Goal: Navigation & Orientation: Find specific page/section

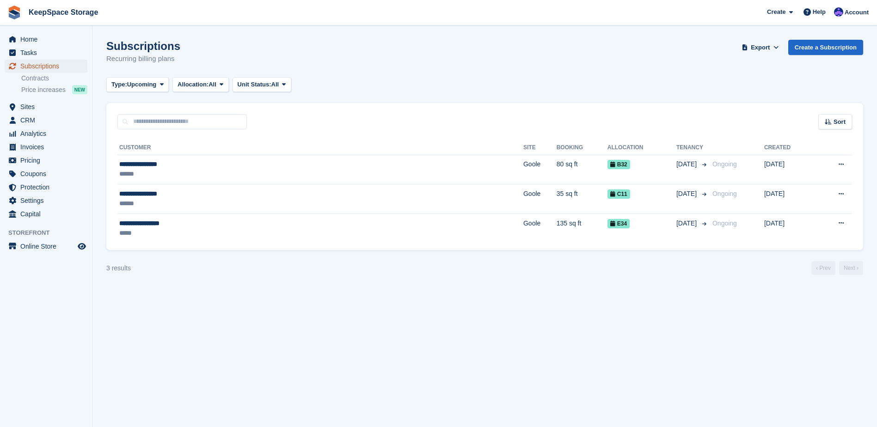
click at [44, 65] on span "Subscriptions" at bounding box center [47, 66] width 55 height 13
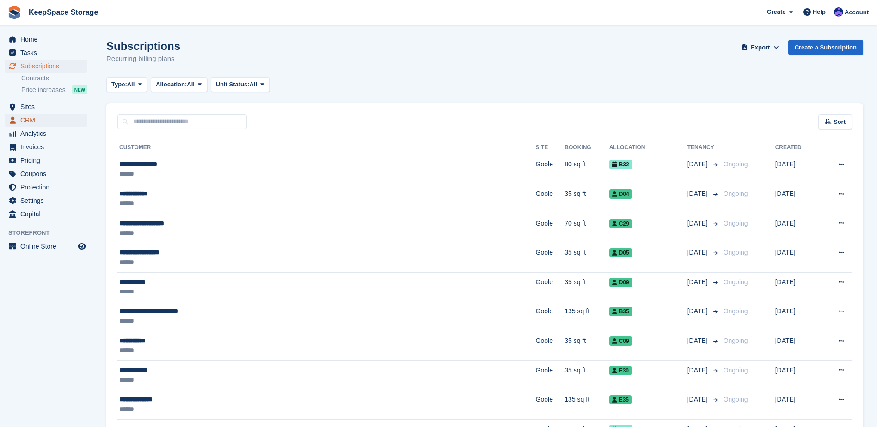
click at [52, 114] on span "CRM" at bounding box center [47, 120] width 55 height 13
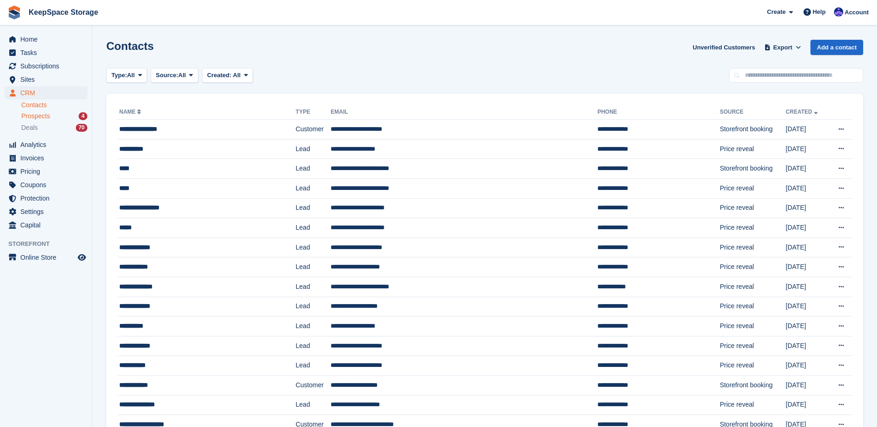
click at [54, 115] on div "Prospects 4" at bounding box center [54, 116] width 66 height 9
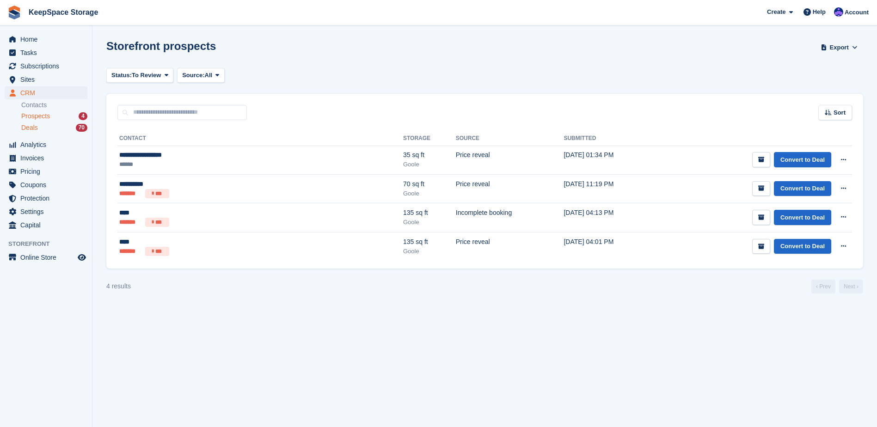
click at [58, 130] on div "Deals 70" at bounding box center [54, 127] width 66 height 9
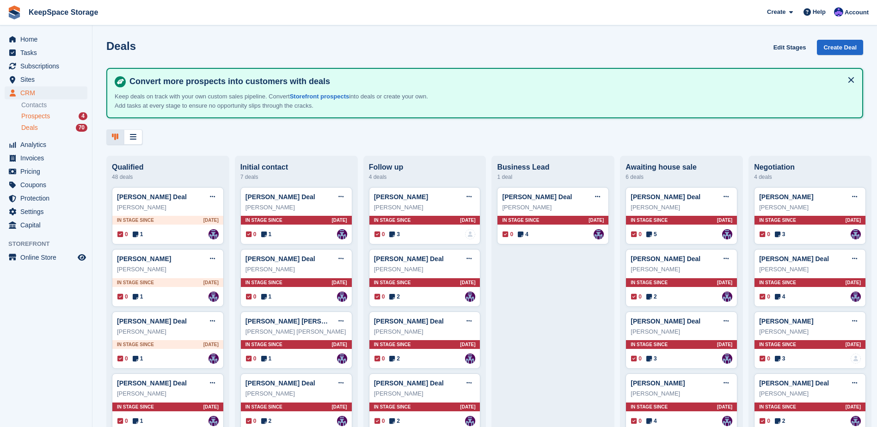
click at [57, 118] on div "Prospects 4" at bounding box center [54, 116] width 66 height 9
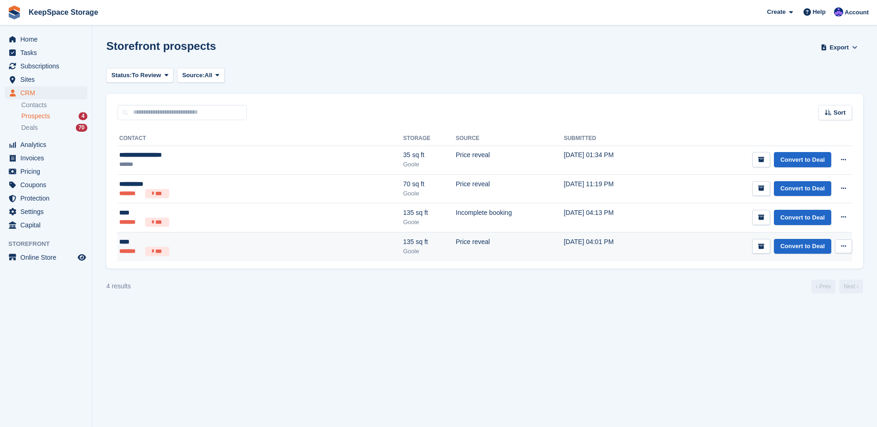
click at [230, 254] on ul "******* ***" at bounding box center [192, 251] width 147 height 9
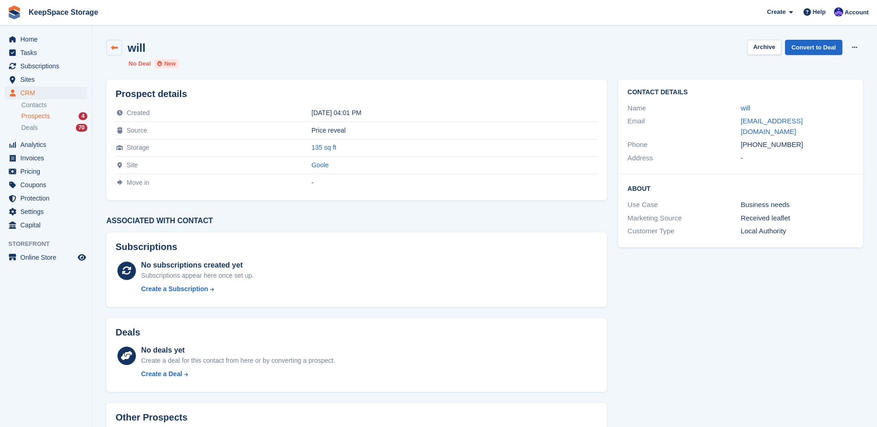
click at [121, 47] on link at bounding box center [114, 48] width 16 height 16
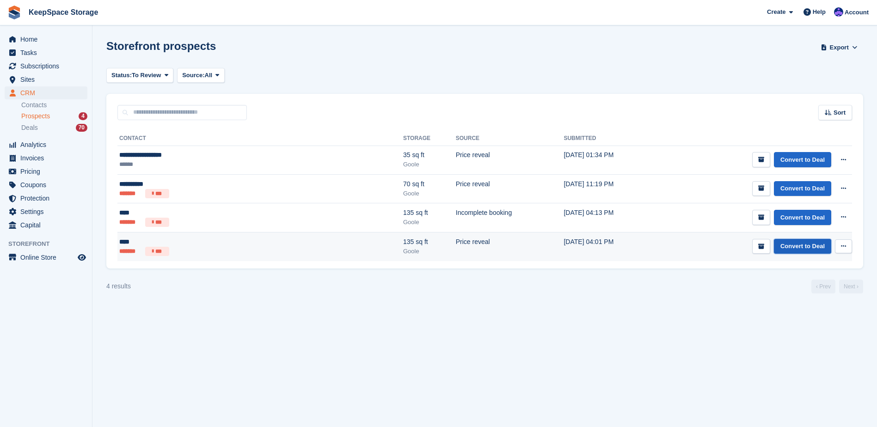
click at [801, 250] on link "Convert to Deal" at bounding box center [802, 246] width 57 height 15
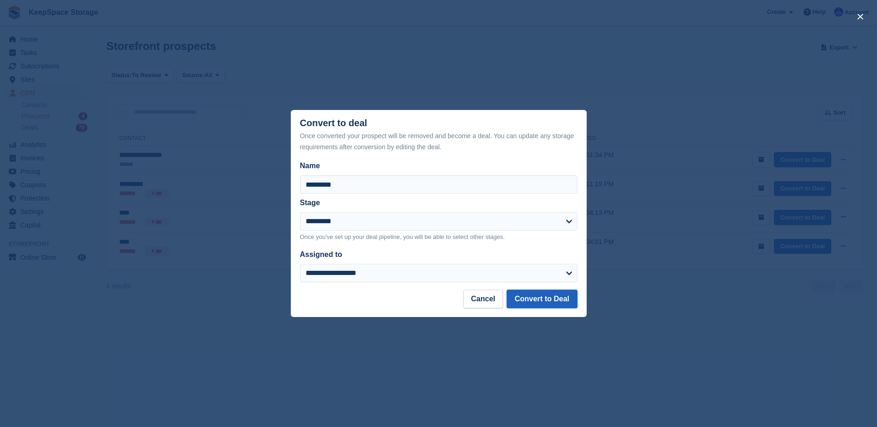
click at [560, 304] on button "Convert to Deal" at bounding box center [542, 299] width 70 height 18
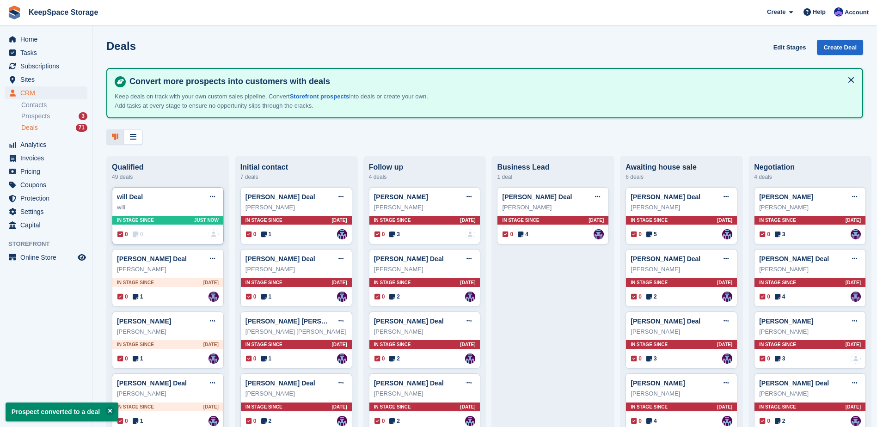
click at [166, 212] on div "will" at bounding box center [168, 207] width 102 height 9
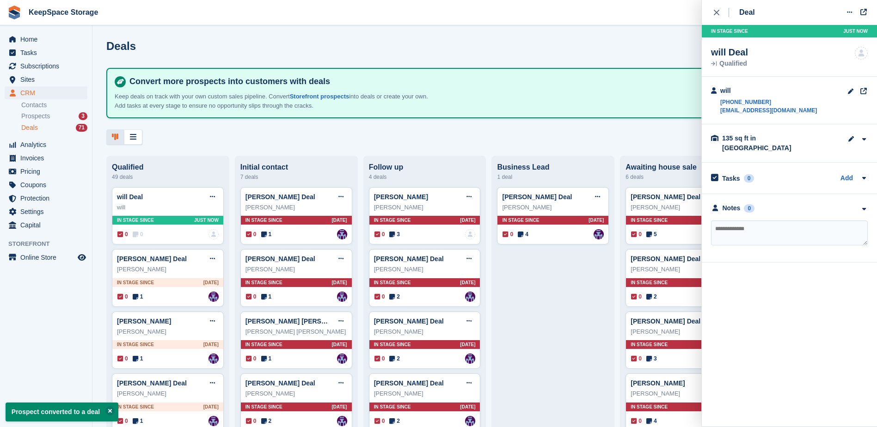
click at [758, 230] on textarea at bounding box center [789, 233] width 157 height 25
type textarea "**********"
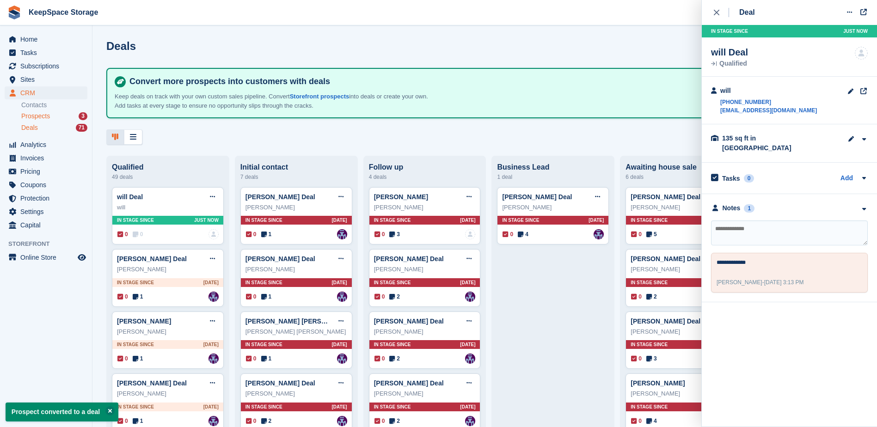
click at [64, 113] on div "Prospects 3" at bounding box center [54, 116] width 66 height 9
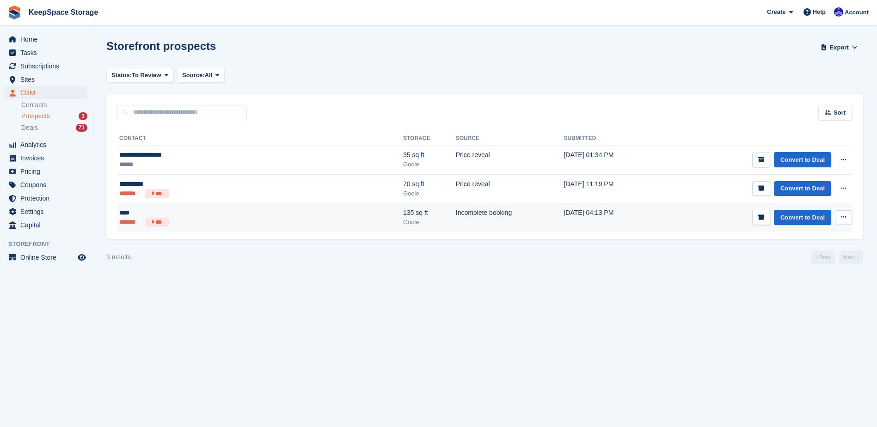
click at [456, 216] on td "Incomplete booking" at bounding box center [510, 217] width 108 height 29
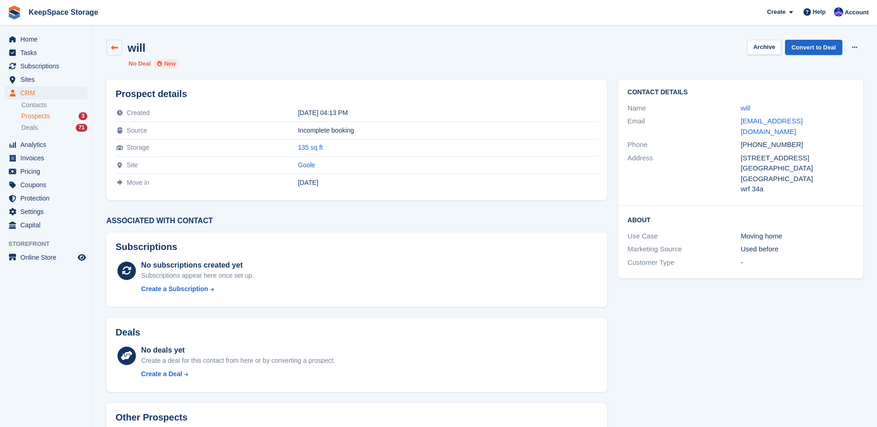
click at [116, 50] on icon at bounding box center [114, 47] width 7 height 7
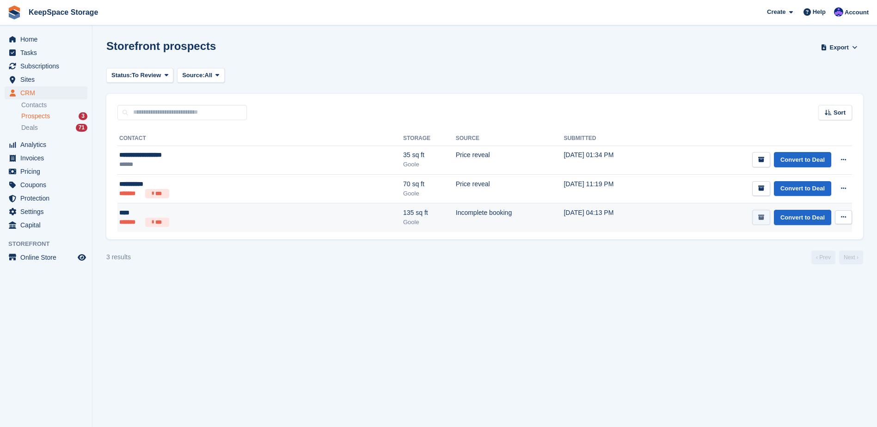
click at [766, 216] on button "submit" at bounding box center [761, 217] width 18 height 15
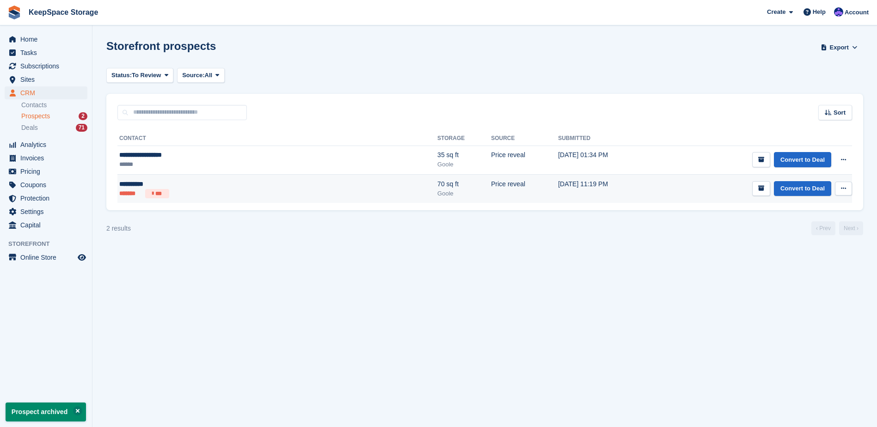
click at [656, 193] on td "Convert to Deal View contact Edit contact Delete prospect" at bounding box center [754, 188] width 196 height 29
click at [558, 185] on td "[DATE] 11:19 PM" at bounding box center [607, 188] width 98 height 29
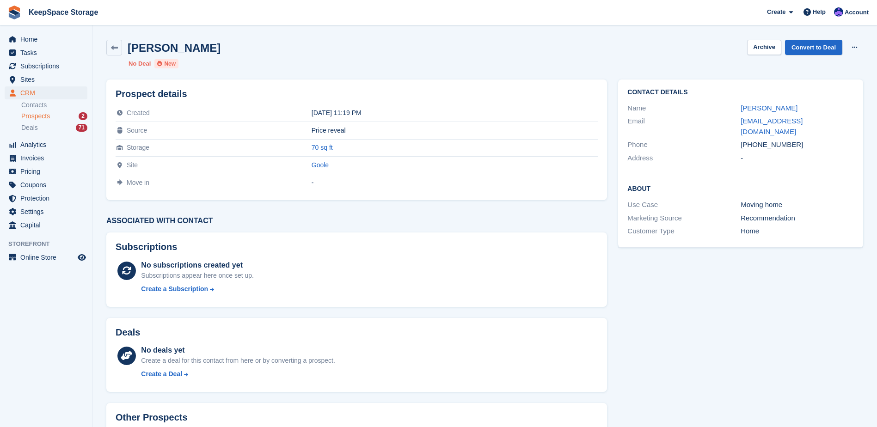
click at [65, 117] on div "Prospects 2" at bounding box center [54, 116] width 66 height 9
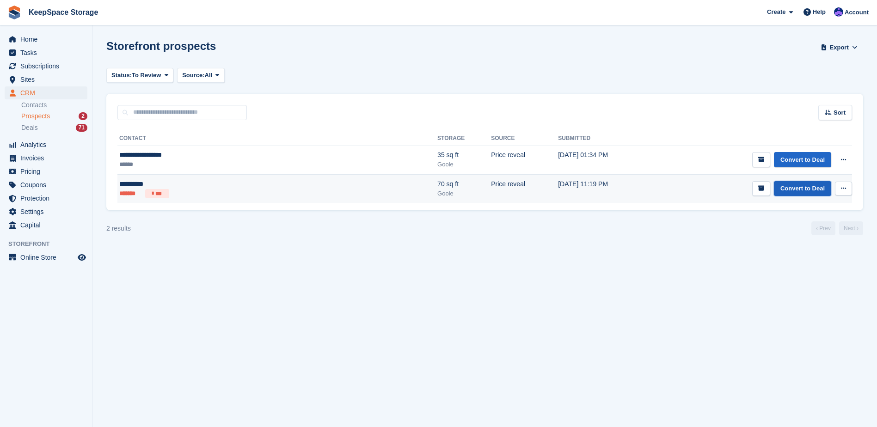
click at [789, 190] on link "Convert to Deal" at bounding box center [802, 188] width 57 height 15
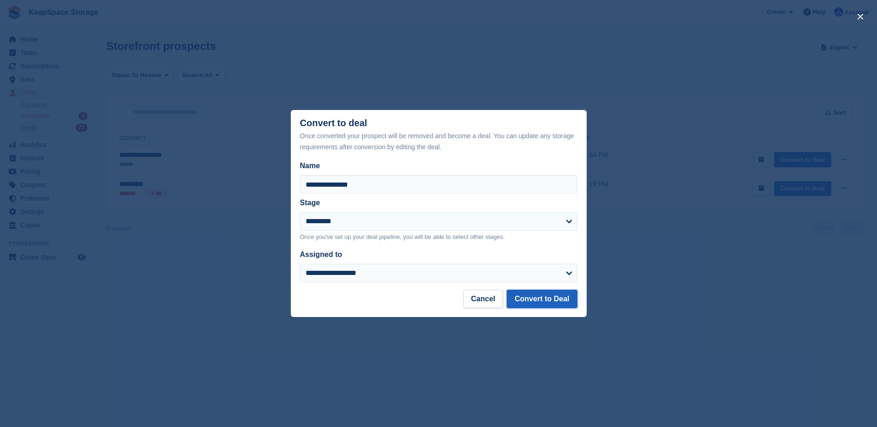
click at [553, 297] on button "Convert to Deal" at bounding box center [542, 299] width 70 height 18
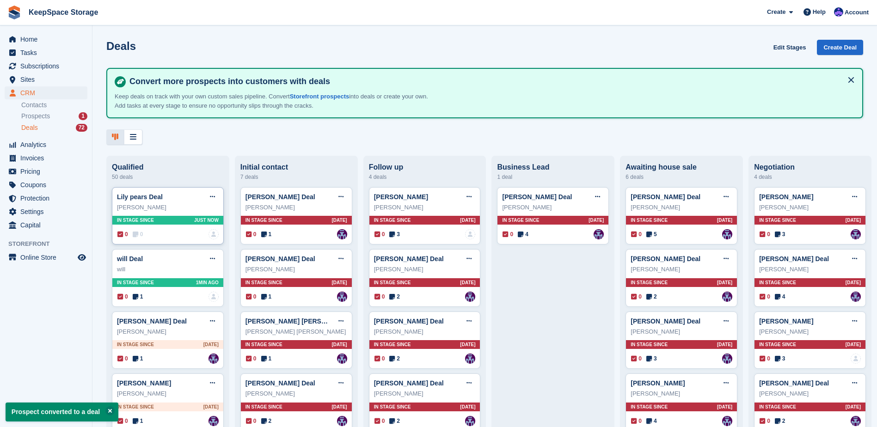
click at [172, 200] on div "Lily pears Deal Edit deal [PERSON_NAME] as won [PERSON_NAME] as lost Delete deal" at bounding box center [168, 197] width 102 height 14
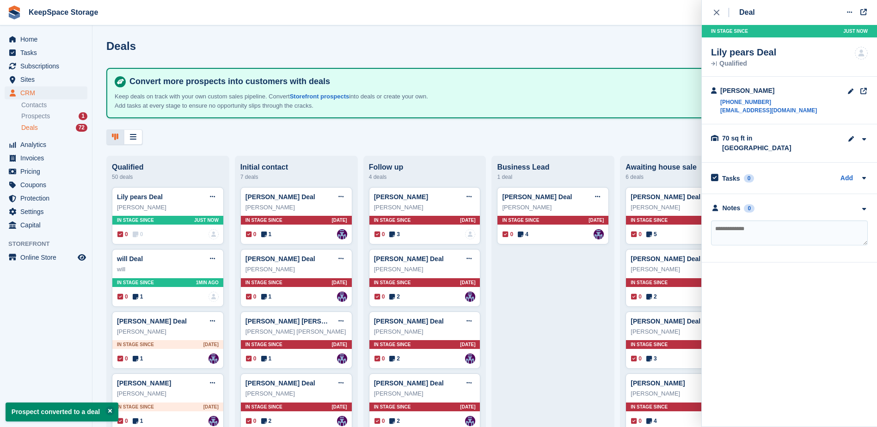
click at [723, 221] on textarea at bounding box center [789, 233] width 157 height 25
type textarea "**********"
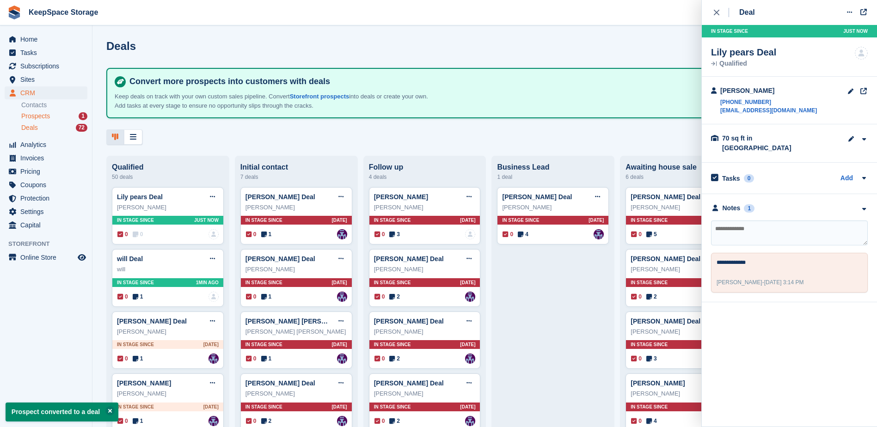
click at [55, 114] on div "Prospects 1" at bounding box center [54, 116] width 66 height 9
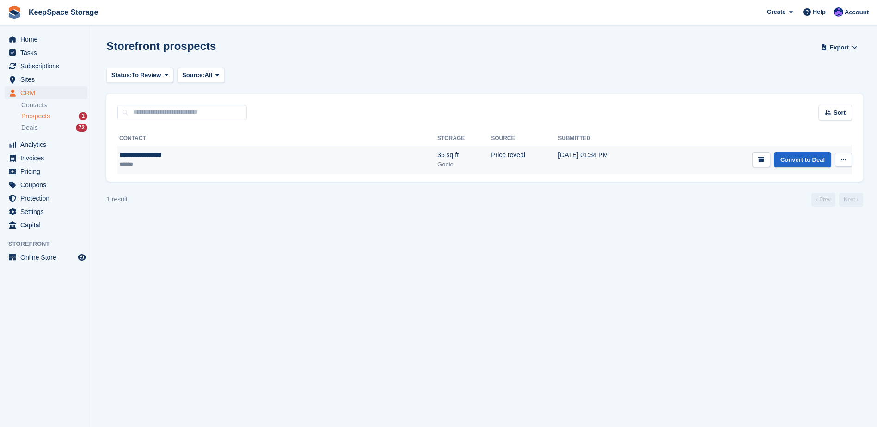
click at [198, 152] on div "**********" at bounding box center [199, 155] width 161 height 10
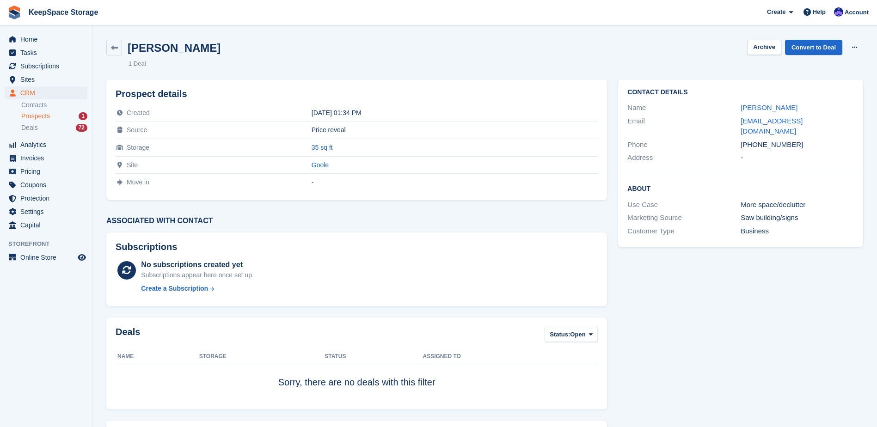
click at [67, 116] on div "Prospects 1" at bounding box center [54, 116] width 66 height 9
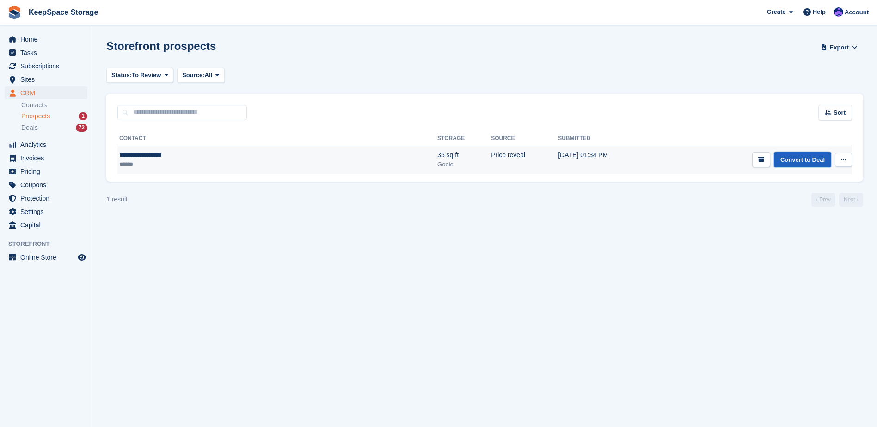
click at [799, 163] on link "Convert to Deal" at bounding box center [802, 159] width 57 height 15
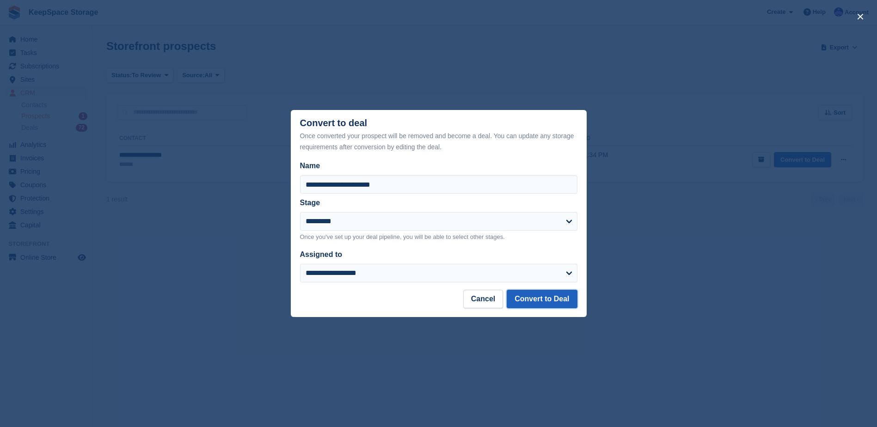
click at [556, 297] on button "Convert to Deal" at bounding box center [542, 299] width 70 height 18
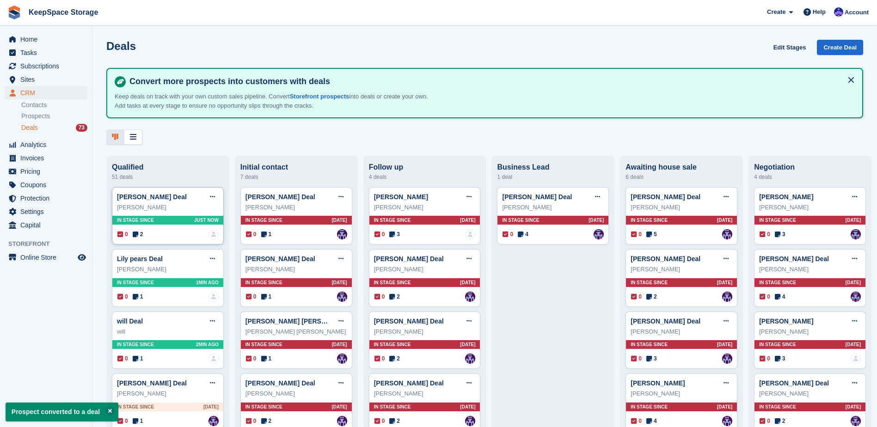
click at [185, 234] on div "0 2 No one is assigned to this deal" at bounding box center [167, 234] width 101 height 10
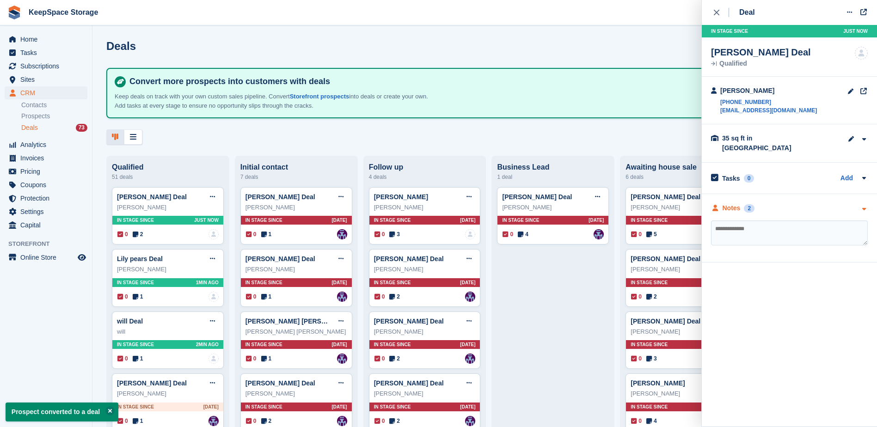
click at [775, 203] on div "Notes 2" at bounding box center [789, 208] width 157 height 10
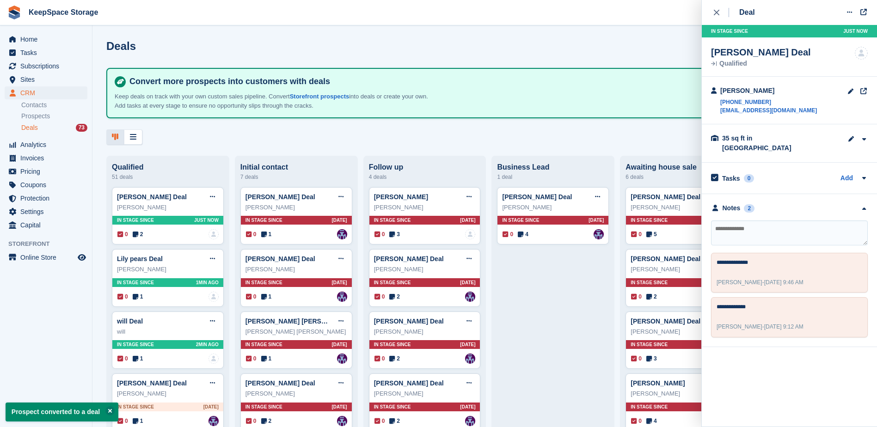
click at [770, 228] on textarea at bounding box center [789, 233] width 157 height 25
type textarea "**********"
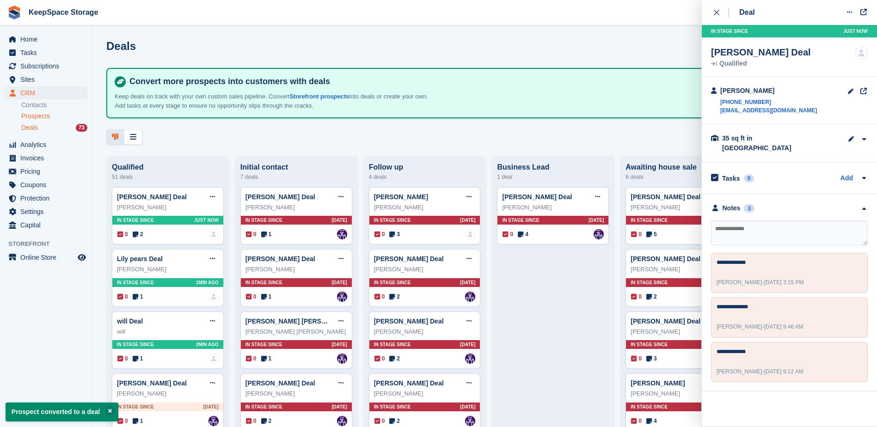
click at [55, 115] on div "Prospects" at bounding box center [54, 116] width 66 height 9
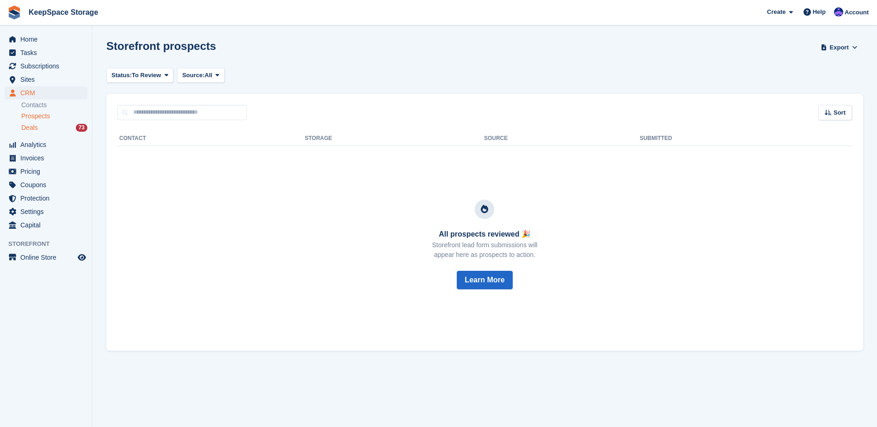
click at [53, 124] on div "Deals 73" at bounding box center [54, 127] width 66 height 9
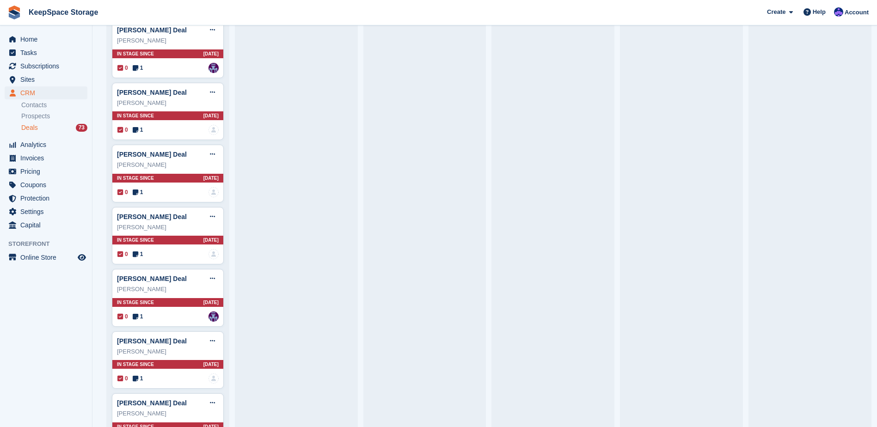
scroll to position [740, 0]
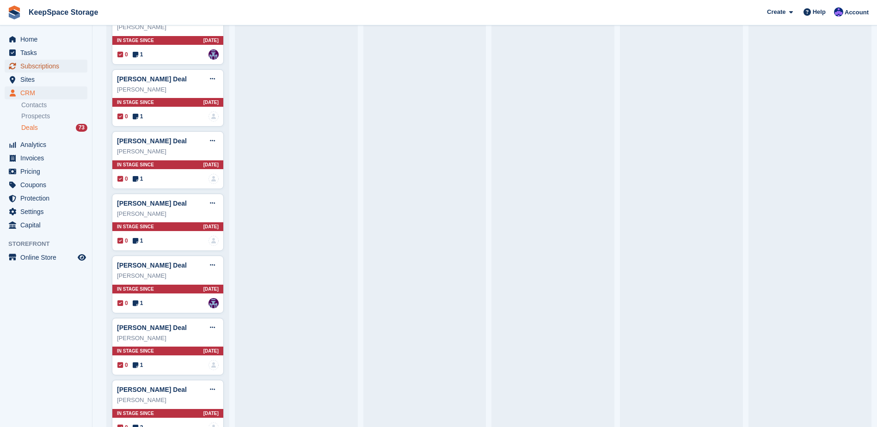
click at [31, 69] on span "Subscriptions" at bounding box center [47, 66] width 55 height 13
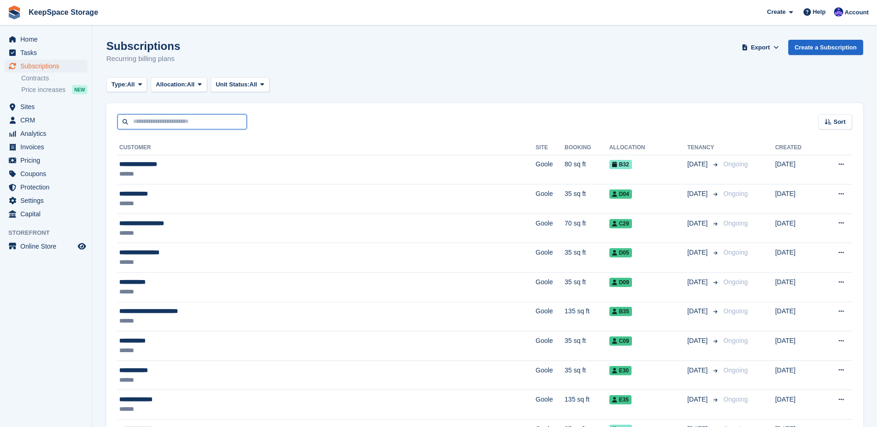
click at [208, 124] on input "text" at bounding box center [181, 121] width 129 height 15
type input "*****"
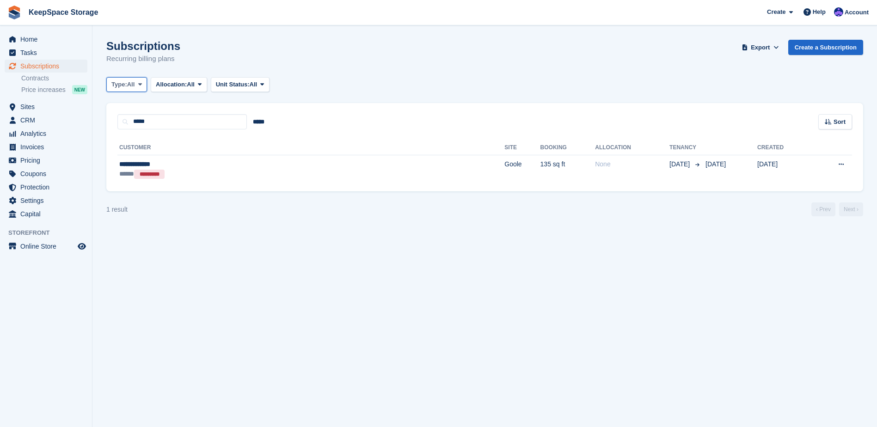
click at [132, 87] on span "All" at bounding box center [131, 84] width 8 height 9
drag, startPoint x: 130, startPoint y: 103, endPoint x: 145, endPoint y: 104, distance: 14.4
click at [130, 103] on link "All" at bounding box center [151, 106] width 80 height 17
drag, startPoint x: 224, startPoint y: 92, endPoint x: 241, endPoint y: 86, distance: 17.5
click at [240, 85] on span "Unit Status:" at bounding box center [233, 84] width 34 height 9
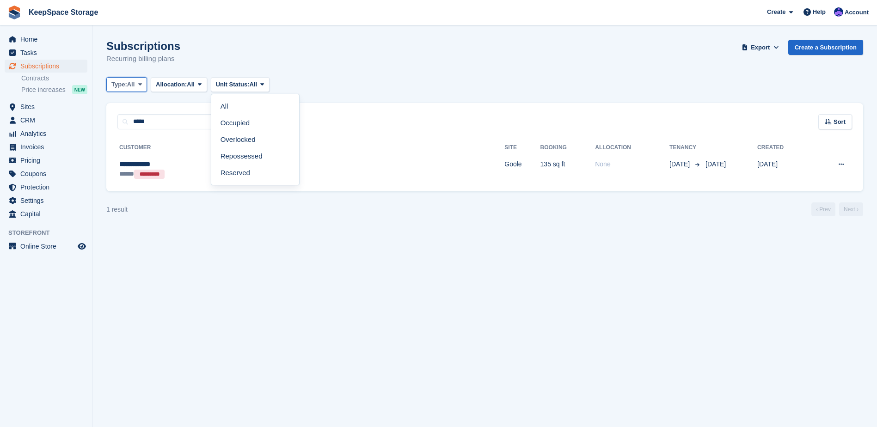
click at [134, 83] on span "All" at bounding box center [131, 84] width 8 height 9
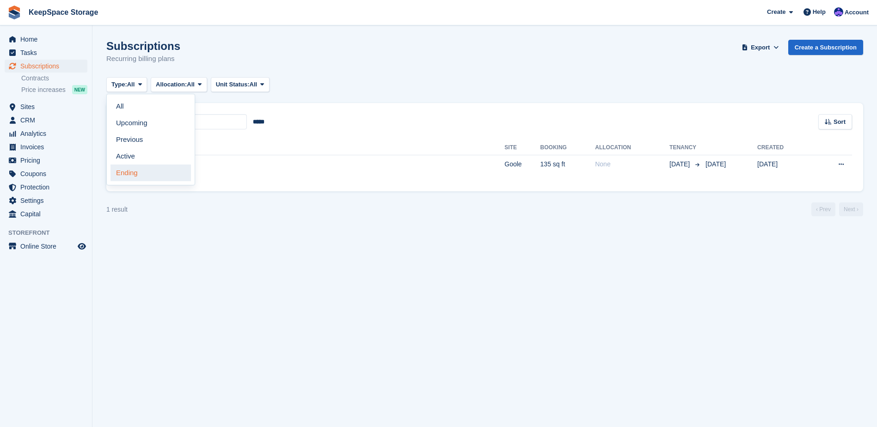
click at [139, 172] on link "Ending" at bounding box center [151, 173] width 80 height 17
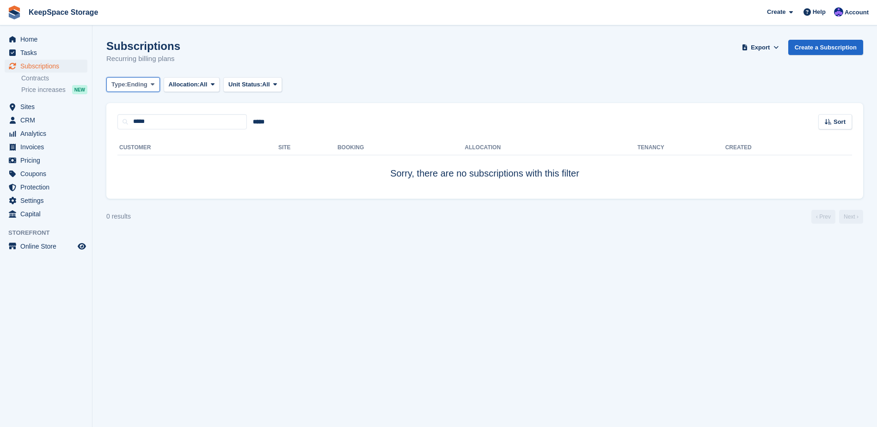
click at [134, 91] on button "Type: Ending" at bounding box center [133, 84] width 54 height 15
click at [233, 126] on input "*****" at bounding box center [181, 121] width 129 height 15
click at [253, 122] on input "*****" at bounding box center [259, 121] width 24 height 15
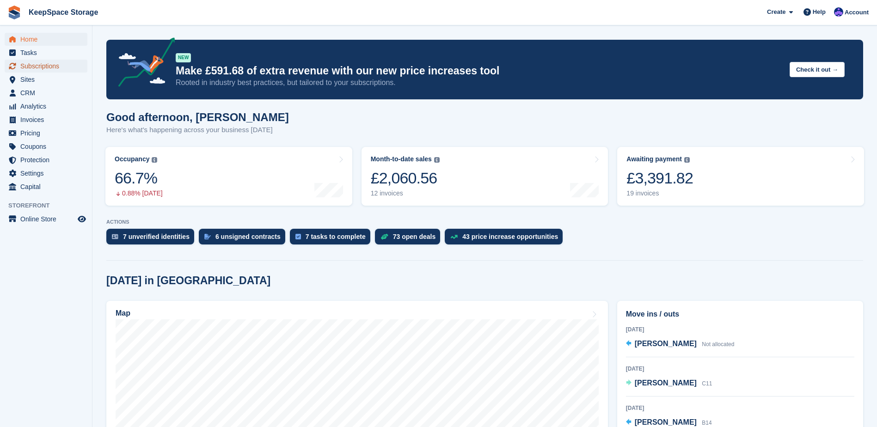
click at [32, 72] on span "Subscriptions" at bounding box center [47, 66] width 55 height 13
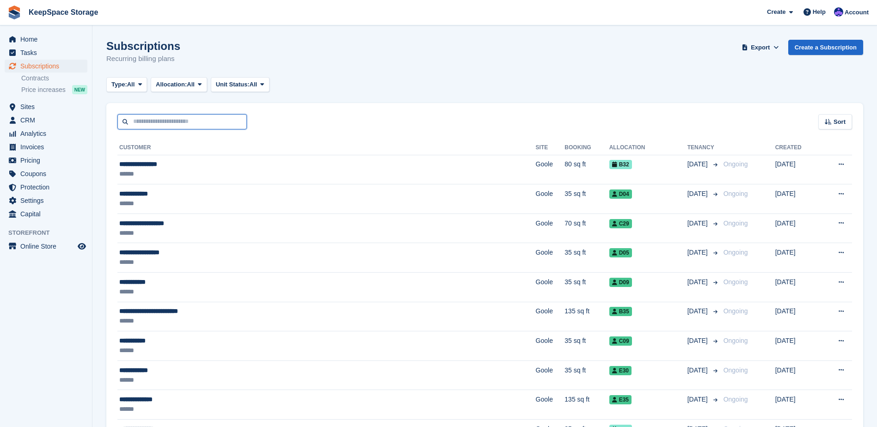
click at [179, 124] on input "text" at bounding box center [181, 121] width 129 height 15
type input "******"
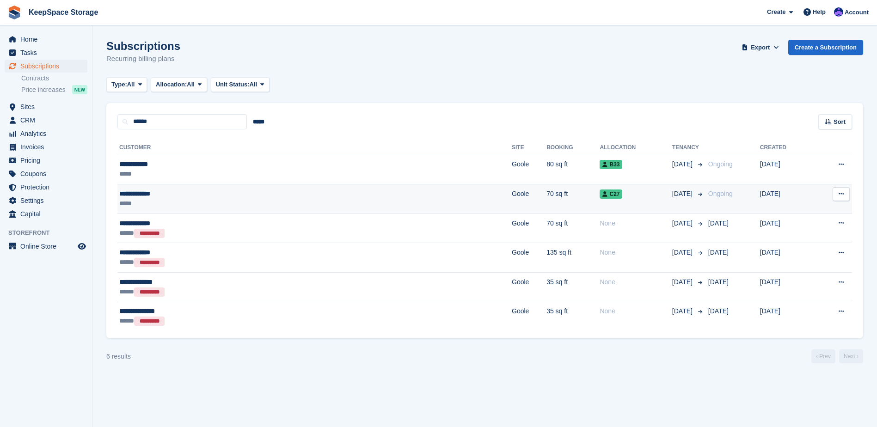
click at [237, 201] on div "*****" at bounding box center [216, 204] width 194 height 10
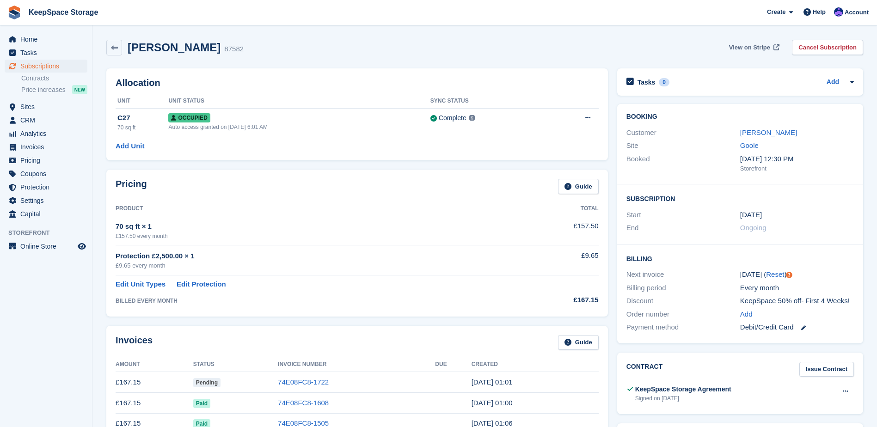
click at [748, 50] on span "View on Stripe" at bounding box center [749, 47] width 41 height 9
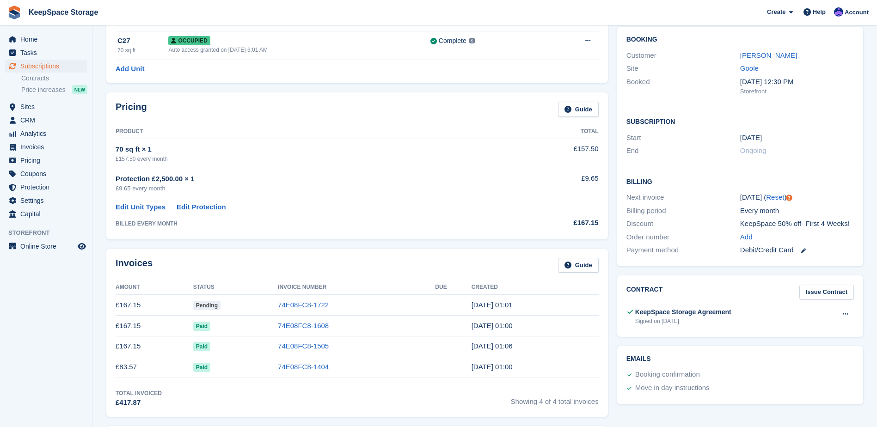
scroll to position [92, 0]
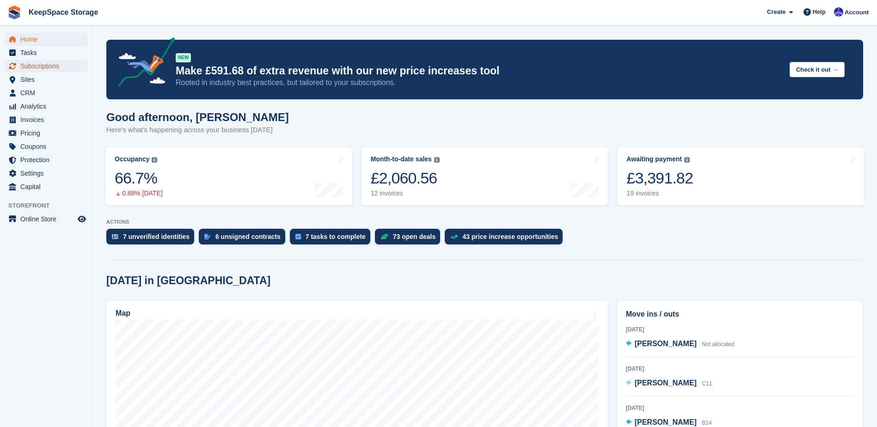
click at [63, 66] on span "Subscriptions" at bounding box center [47, 66] width 55 height 13
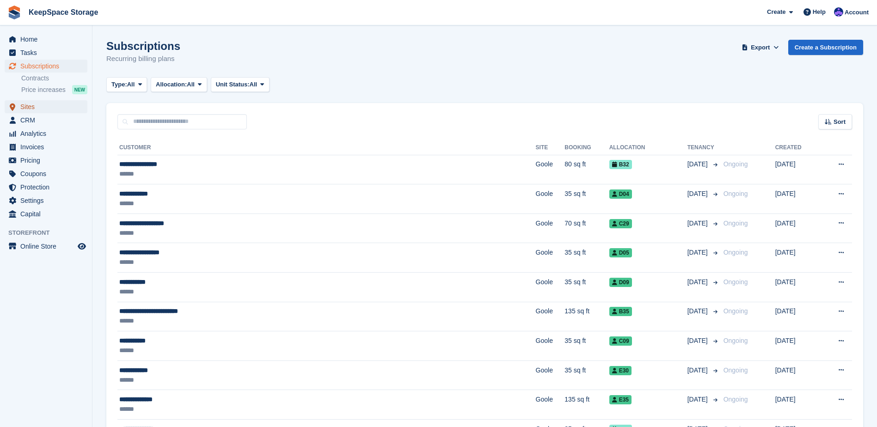
click at [46, 113] on span "Sites" at bounding box center [47, 106] width 55 height 13
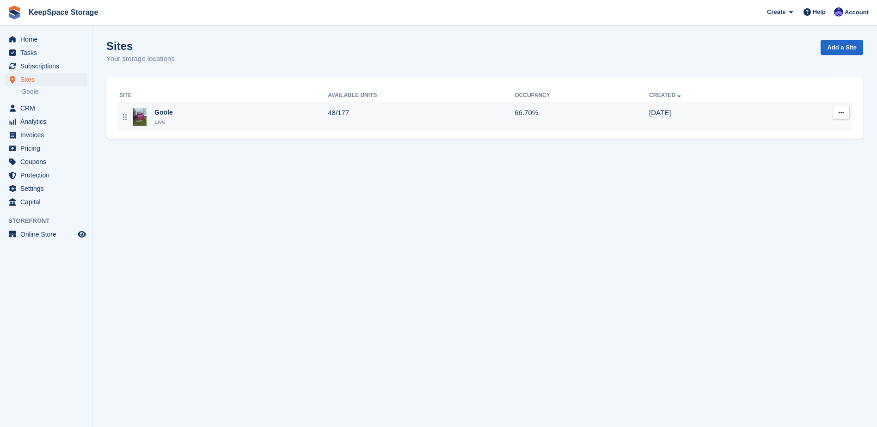
click at [189, 118] on div "Goole Live" at bounding box center [223, 117] width 209 height 19
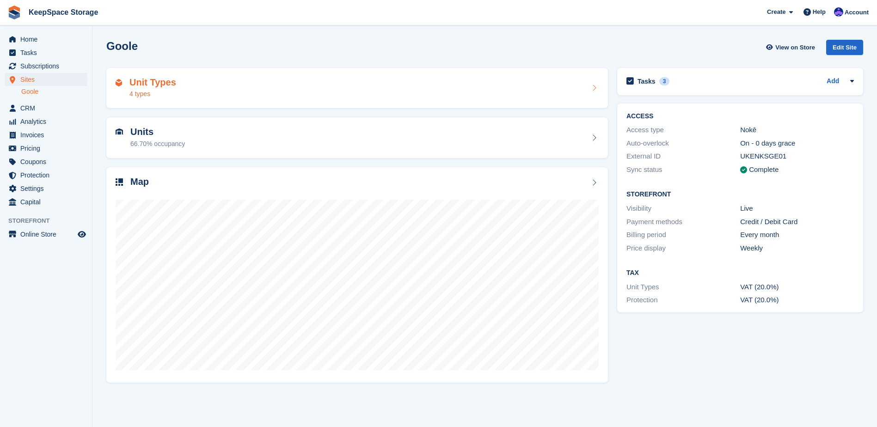
click at [230, 99] on div "Unit Types 4 types" at bounding box center [357, 88] width 502 height 41
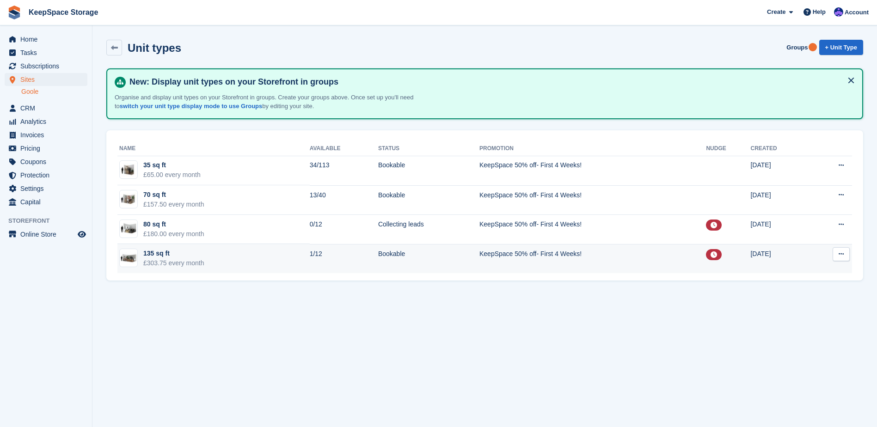
click at [346, 257] on td "1/12" at bounding box center [344, 258] width 68 height 29
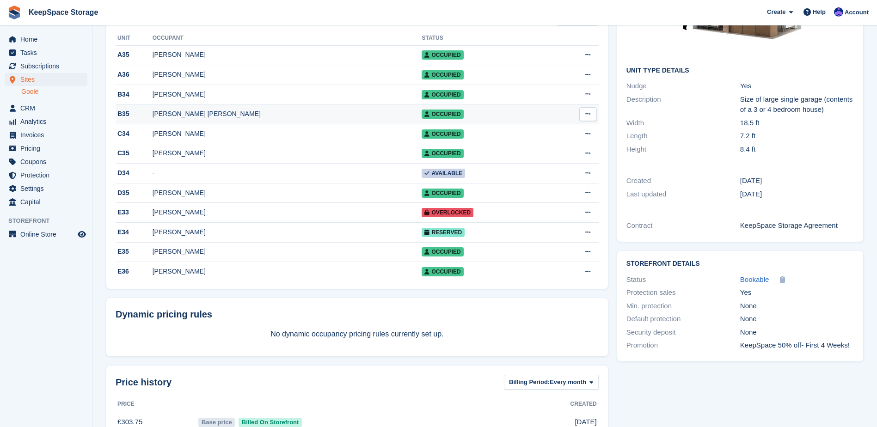
scroll to position [92, 0]
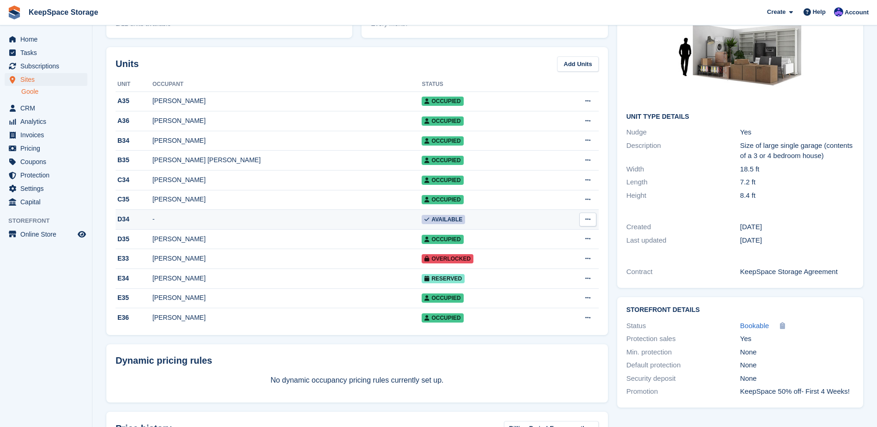
click at [259, 229] on td "-" at bounding box center [288, 220] width 270 height 20
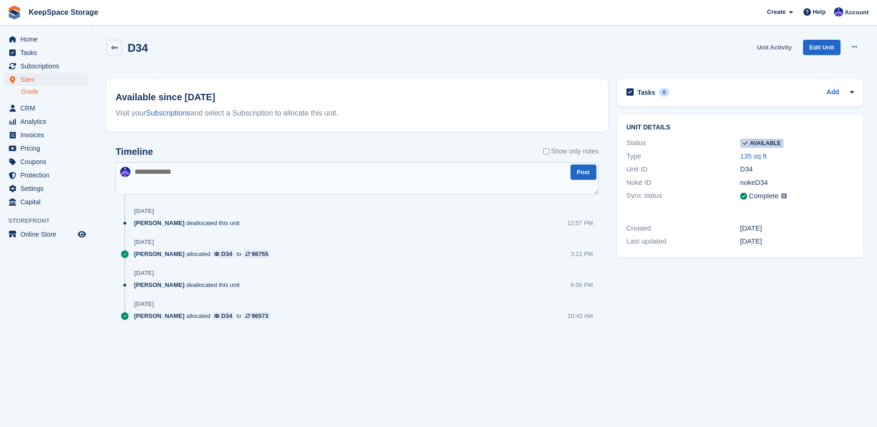
click at [772, 52] on link "Unit Activity" at bounding box center [774, 47] width 42 height 15
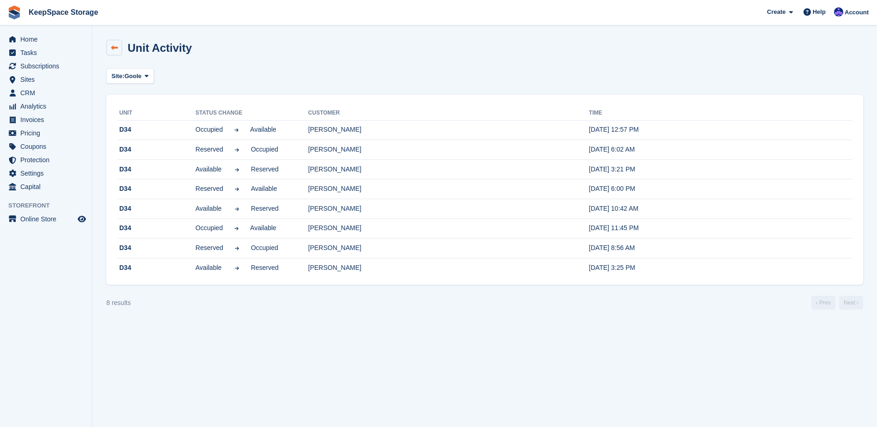
click at [116, 52] on link at bounding box center [114, 48] width 16 height 16
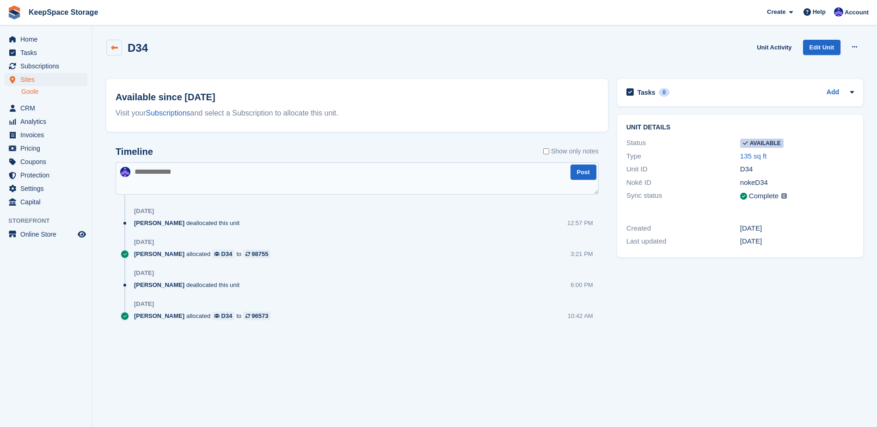
click at [116, 52] on link at bounding box center [114, 48] width 16 height 16
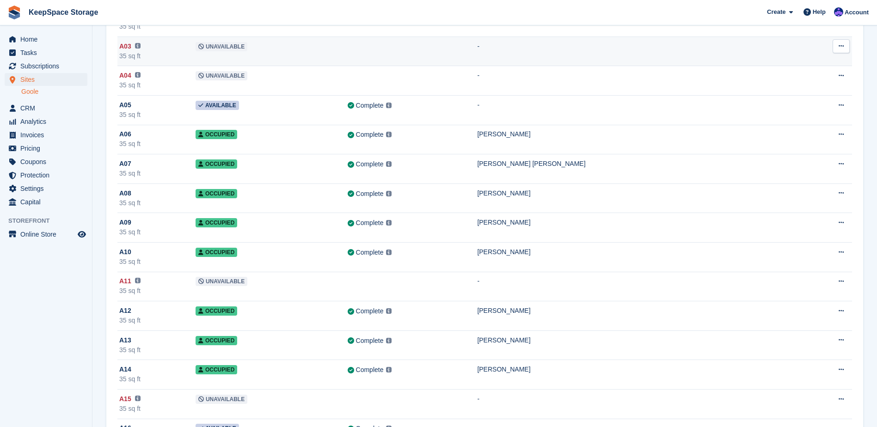
scroll to position [277, 0]
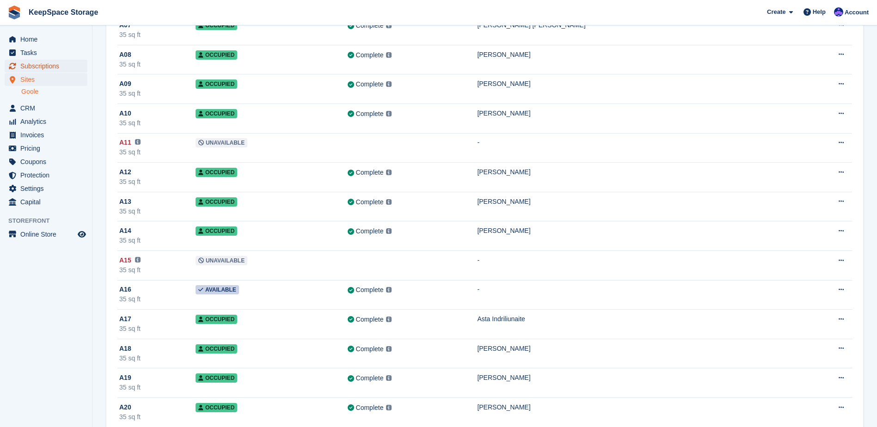
click at [43, 68] on span "Subscriptions" at bounding box center [47, 66] width 55 height 13
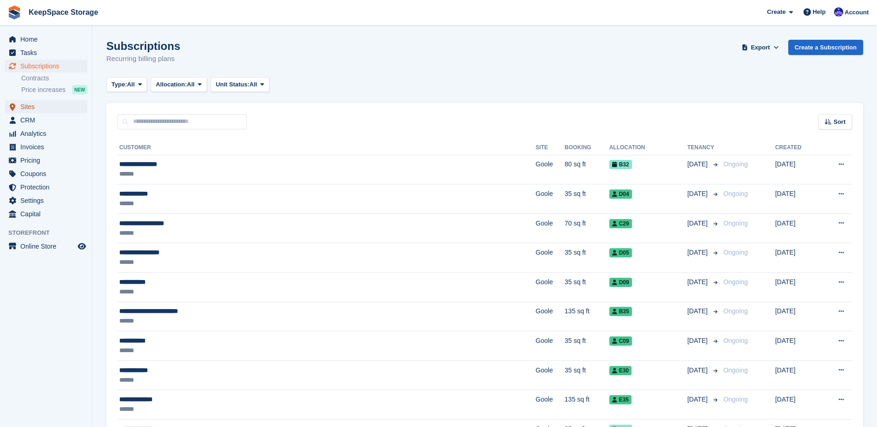
click at [43, 108] on span "Sites" at bounding box center [47, 106] width 55 height 13
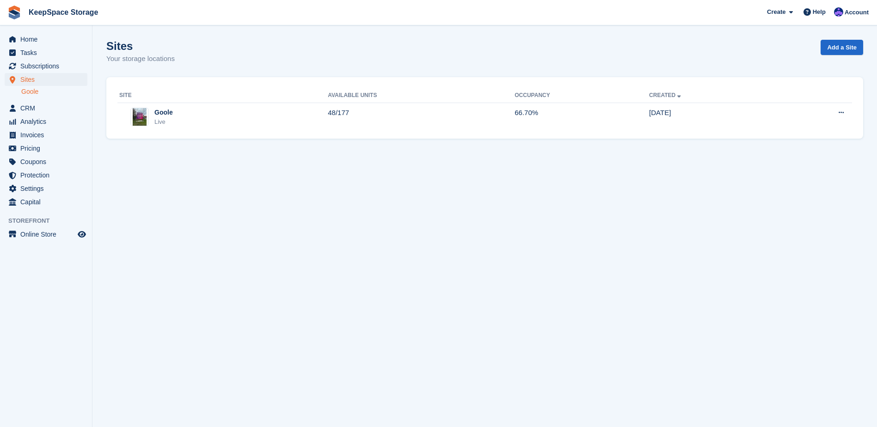
click at [42, 94] on link "Goole" at bounding box center [54, 91] width 66 height 9
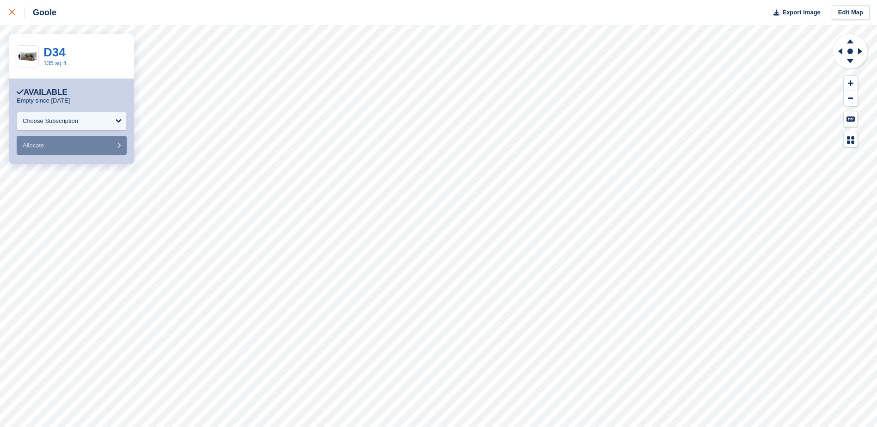
click at [10, 12] on icon at bounding box center [12, 12] width 6 height 6
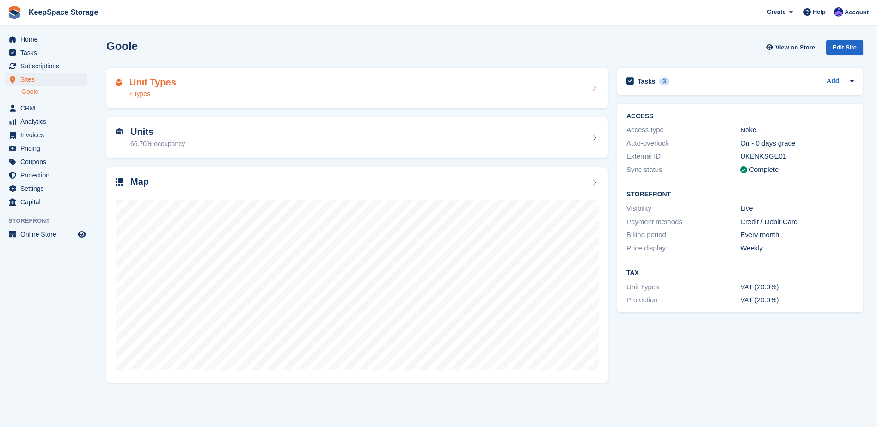
click at [149, 89] on div "4 types" at bounding box center [152, 94] width 47 height 10
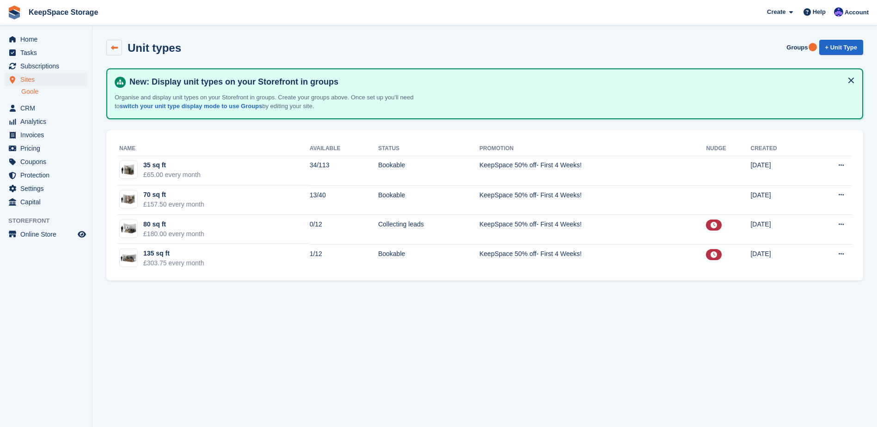
click at [113, 54] on link at bounding box center [114, 48] width 16 height 16
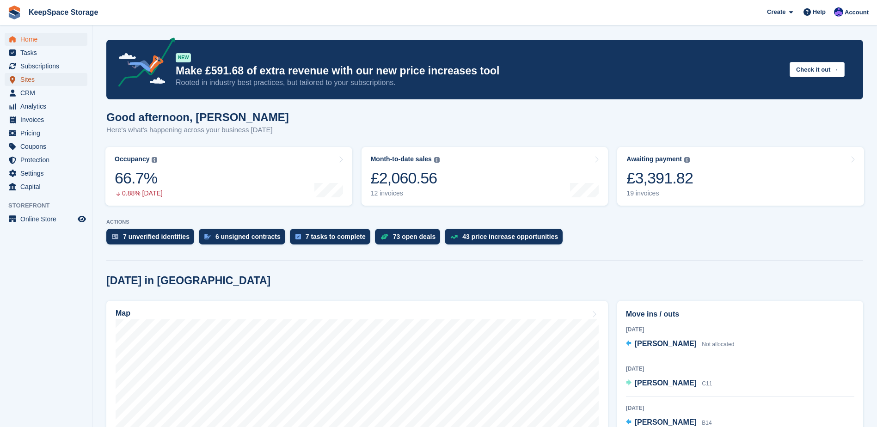
drag, startPoint x: 0, startPoint y: 0, endPoint x: 40, endPoint y: 86, distance: 94.5
click at [40, 86] on span "Sites" at bounding box center [47, 79] width 55 height 13
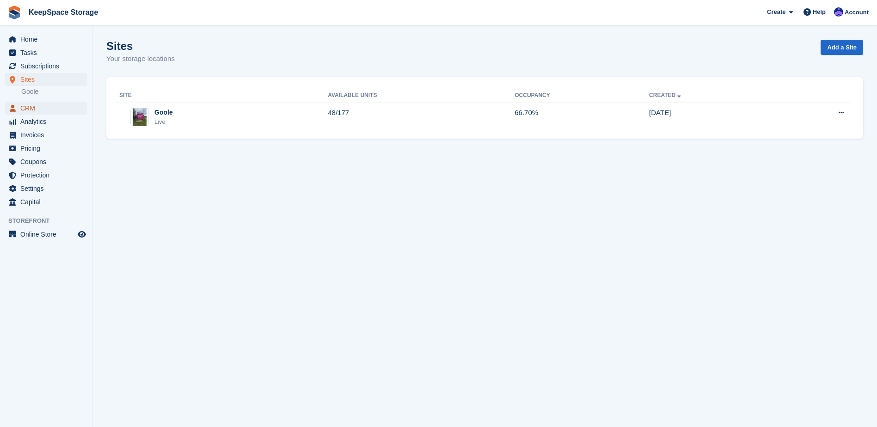
click at [38, 103] on span "CRM" at bounding box center [47, 108] width 55 height 13
